Goal: Information Seeking & Learning: Learn about a topic

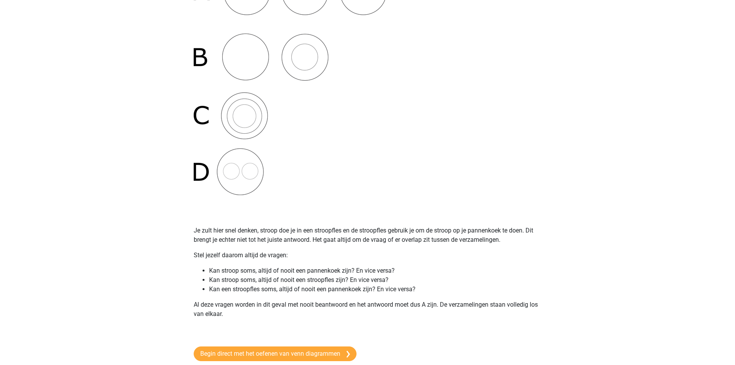
scroll to position [232, 0]
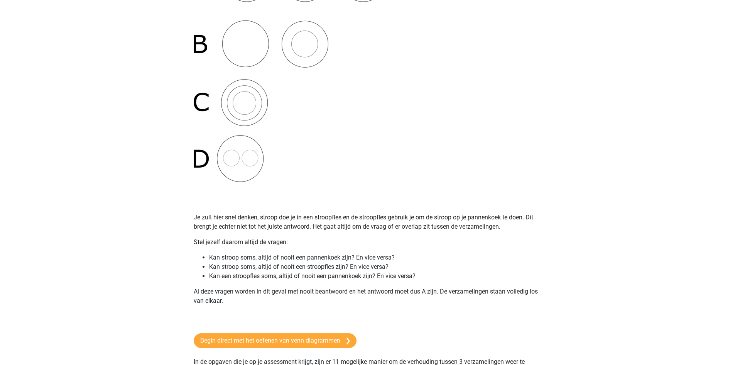
click at [381, 133] on img at bounding box center [290, 68] width 193 height 227
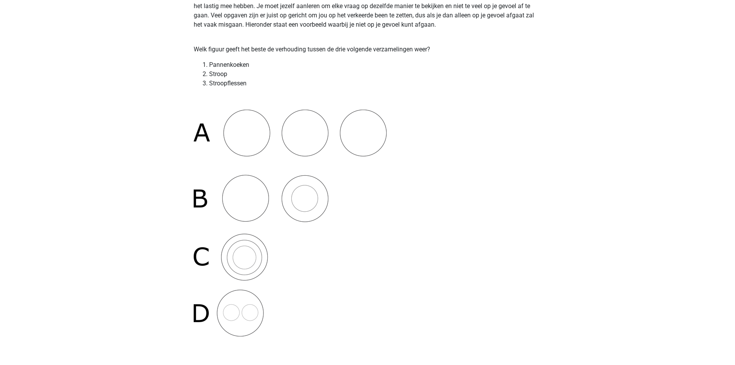
scroll to position [0, 0]
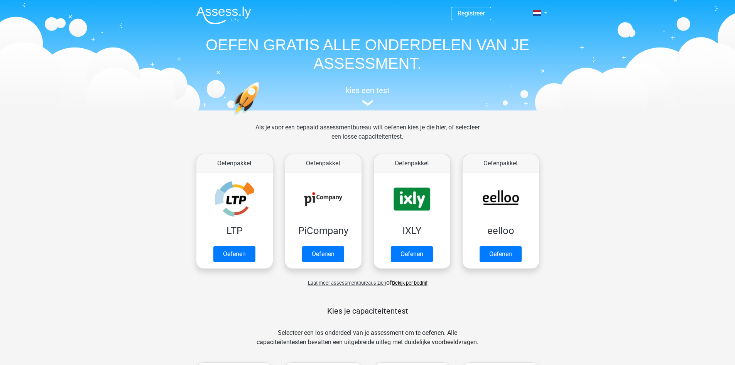
scroll to position [232, 0]
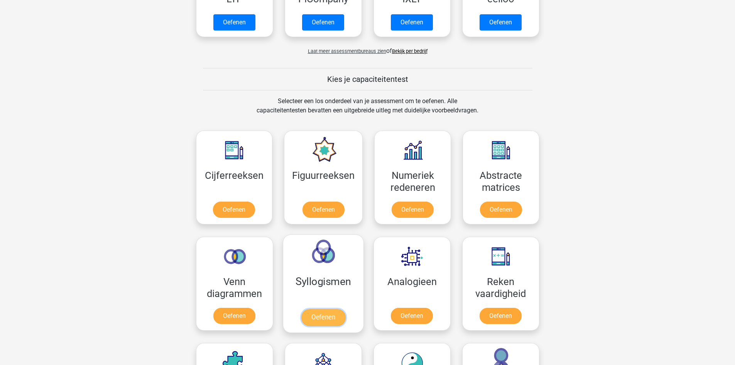
click at [341, 309] on link "Oefenen" at bounding box center [323, 317] width 44 height 17
click at [422, 203] on link "Oefenen" at bounding box center [413, 211] width 44 height 17
click at [318, 203] on link "Oefenen" at bounding box center [323, 211] width 44 height 17
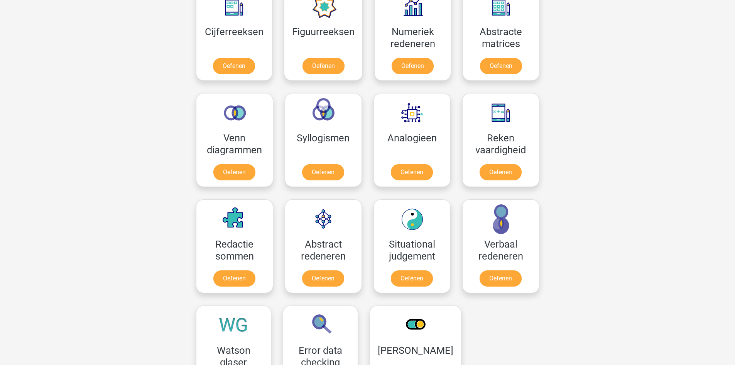
scroll to position [425, 0]
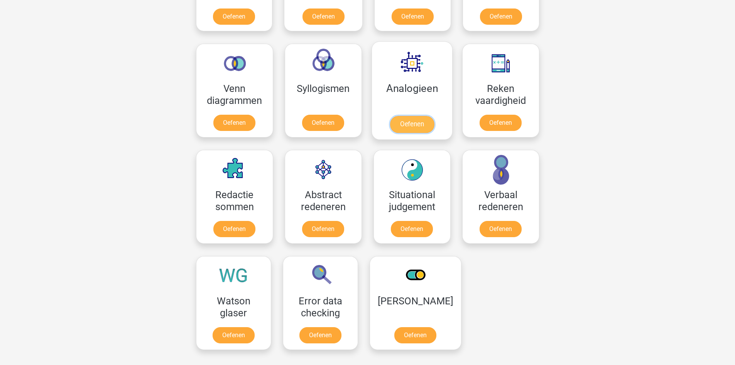
click at [406, 116] on link "Oefenen" at bounding box center [412, 124] width 44 height 17
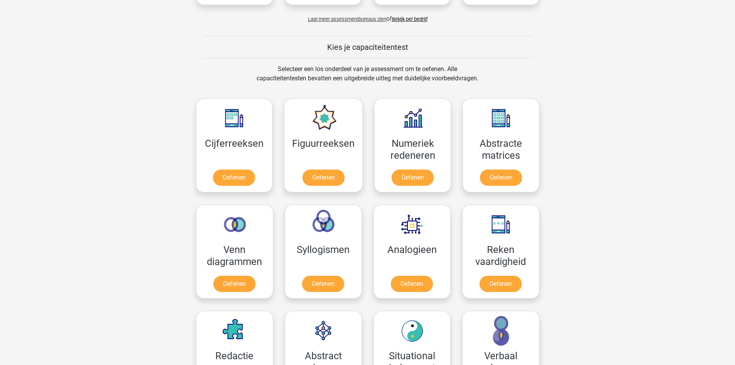
scroll to position [154, 0]
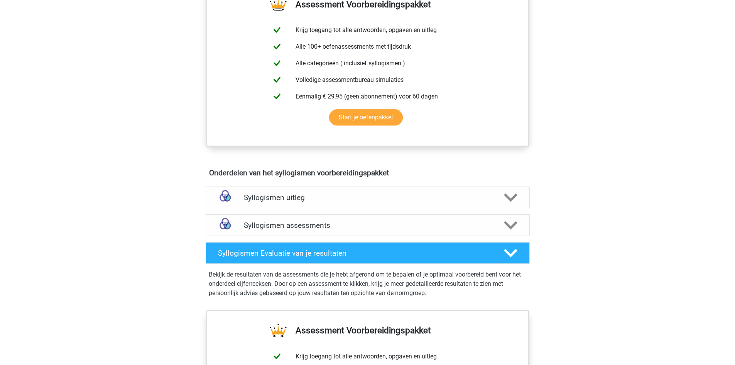
scroll to position [309, 0]
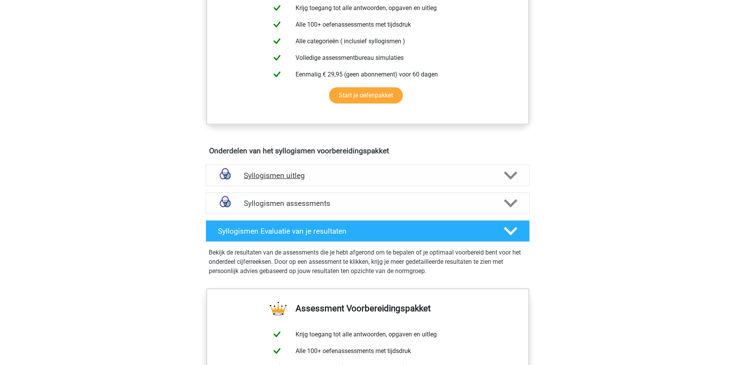
click at [299, 178] on h4 "Syllogismen uitleg" at bounding box center [368, 175] width 248 height 9
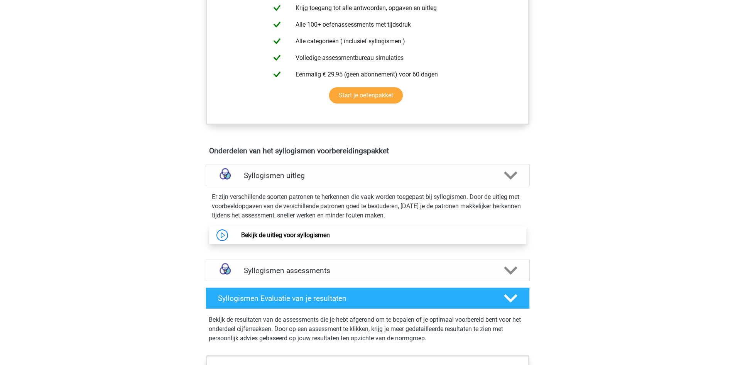
click at [274, 234] on link "Bekijk de uitleg voor syllogismen" at bounding box center [285, 234] width 89 height 7
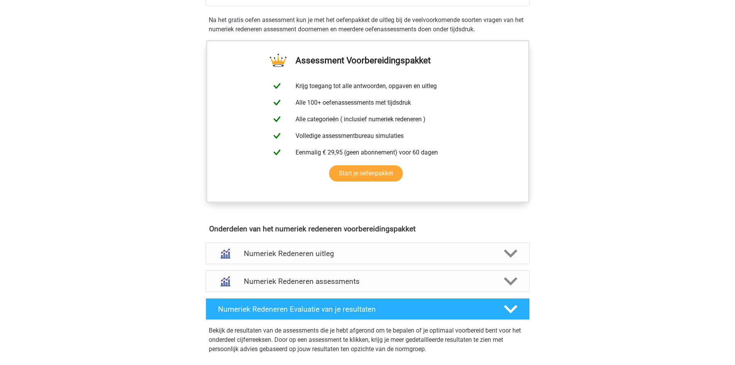
scroll to position [347, 0]
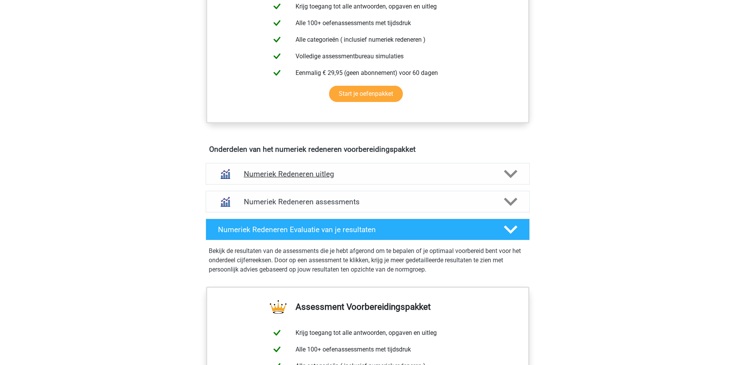
click at [291, 167] on div "Numeriek Redeneren uitleg" at bounding box center [368, 174] width 324 height 22
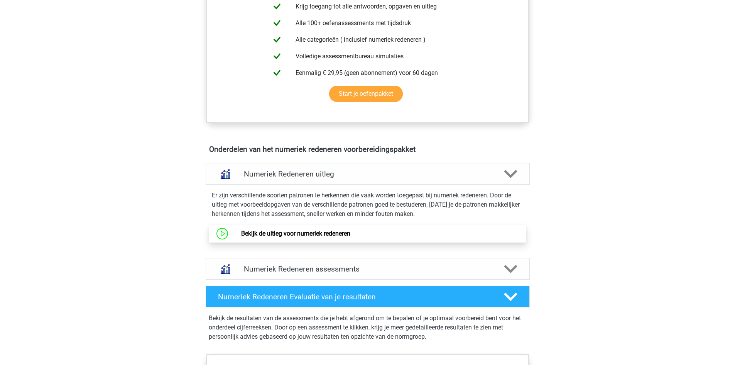
click at [265, 231] on link "Bekijk de uitleg voor numeriek redeneren" at bounding box center [295, 233] width 109 height 7
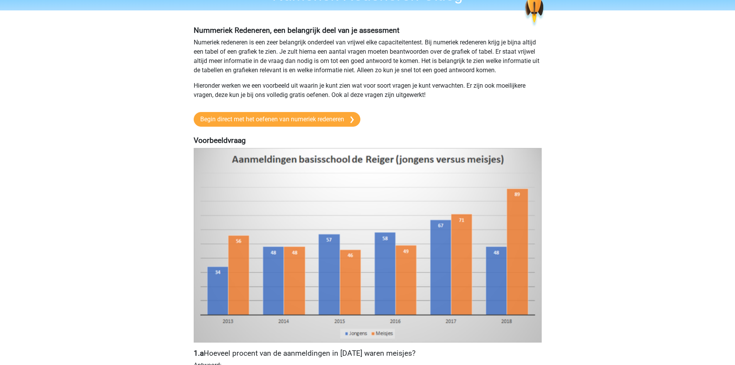
scroll to position [39, 0]
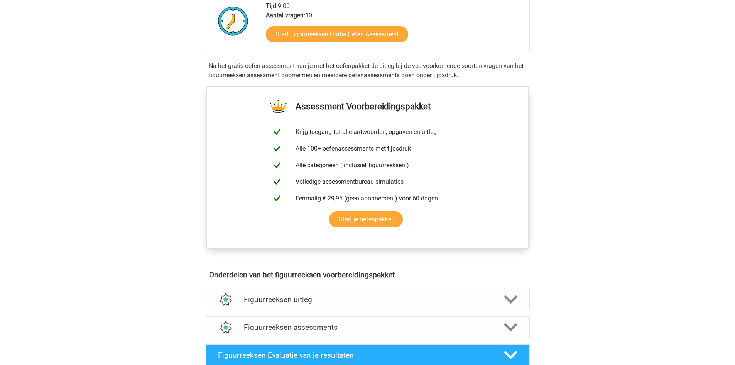
scroll to position [232, 0]
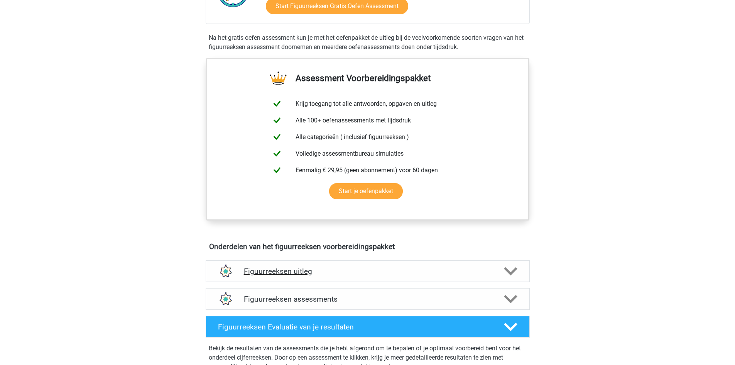
click at [269, 281] on div "Figuurreeksen uitleg" at bounding box center [368, 271] width 324 height 22
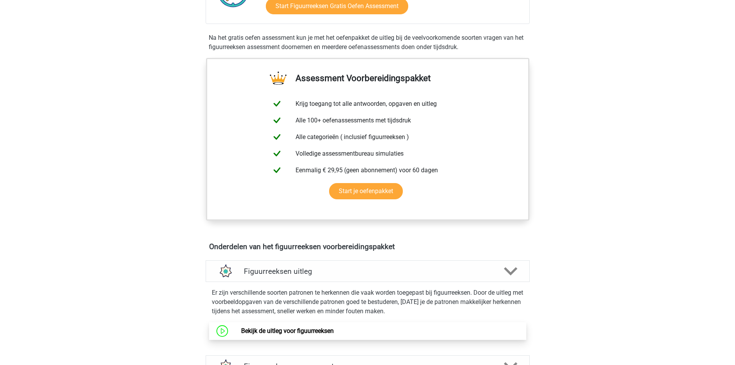
click at [254, 329] on link "Bekijk de uitleg voor figuurreeksen" at bounding box center [287, 330] width 93 height 7
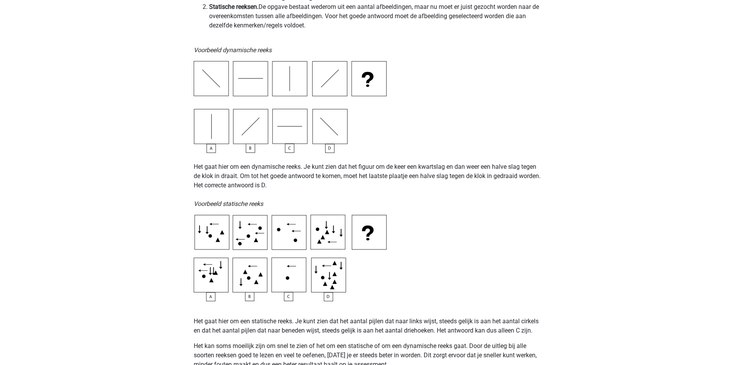
scroll to position [232, 0]
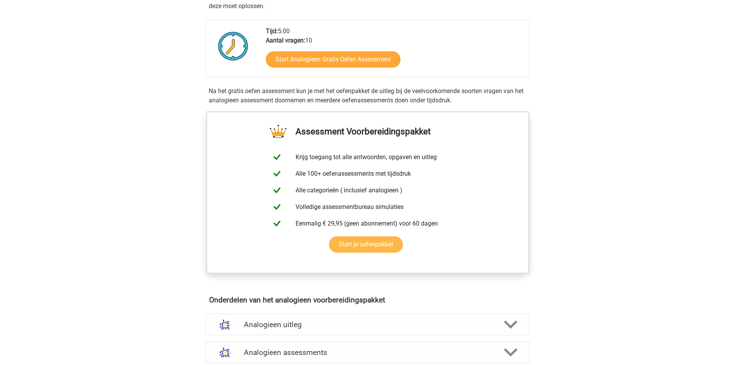
scroll to position [270, 0]
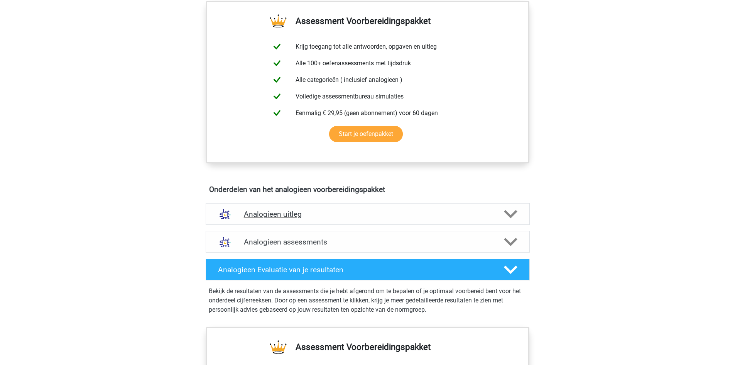
click at [370, 207] on div "Analogieen uitleg" at bounding box center [368, 214] width 324 height 22
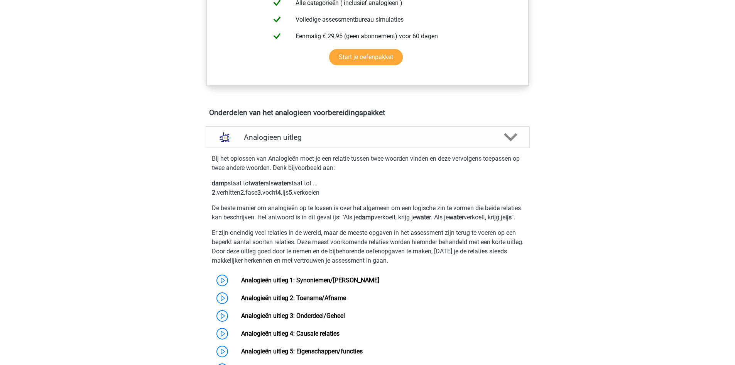
scroll to position [347, 0]
click at [276, 283] on link "Analogieën uitleg 1: Synoniemen/[PERSON_NAME]" at bounding box center [310, 279] width 138 height 7
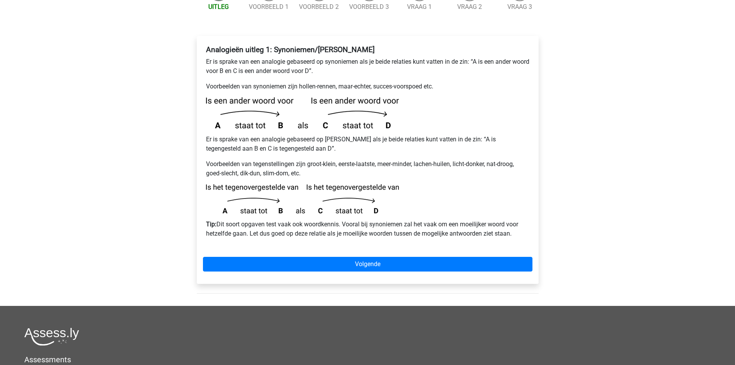
scroll to position [39, 0]
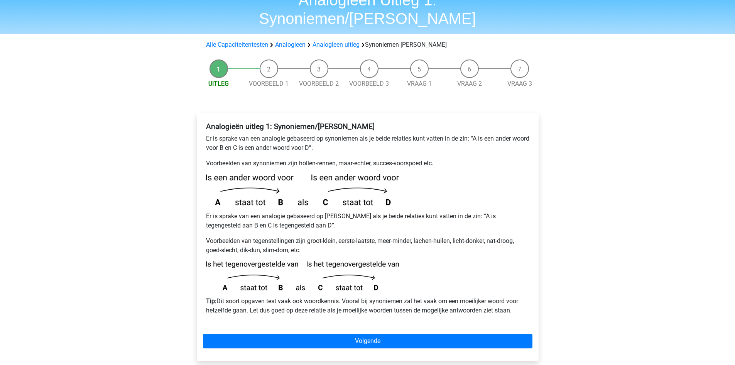
click at [305, 315] on div "Analogieën uitleg 1: Synoniemen/[PERSON_NAME] Er is sprake van een analogie geb…" at bounding box center [368, 237] width 342 height 248
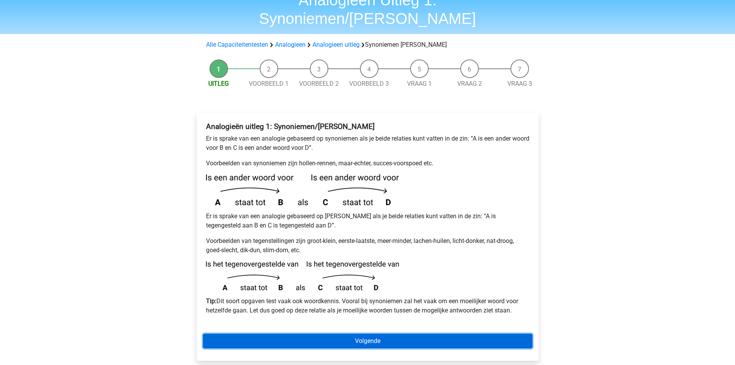
click at [305, 334] on link "Volgende" at bounding box center [368, 341] width 330 height 15
